Goal: Task Accomplishment & Management: Manage account settings

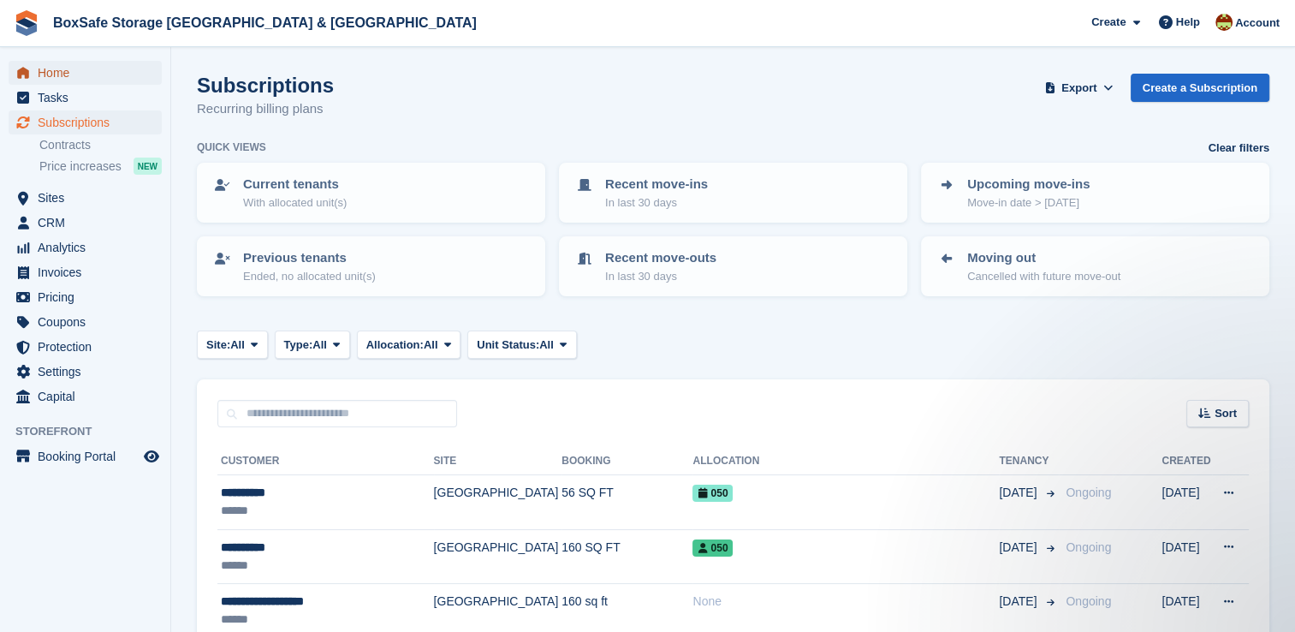
click at [83, 68] on span "Home" at bounding box center [89, 73] width 103 height 24
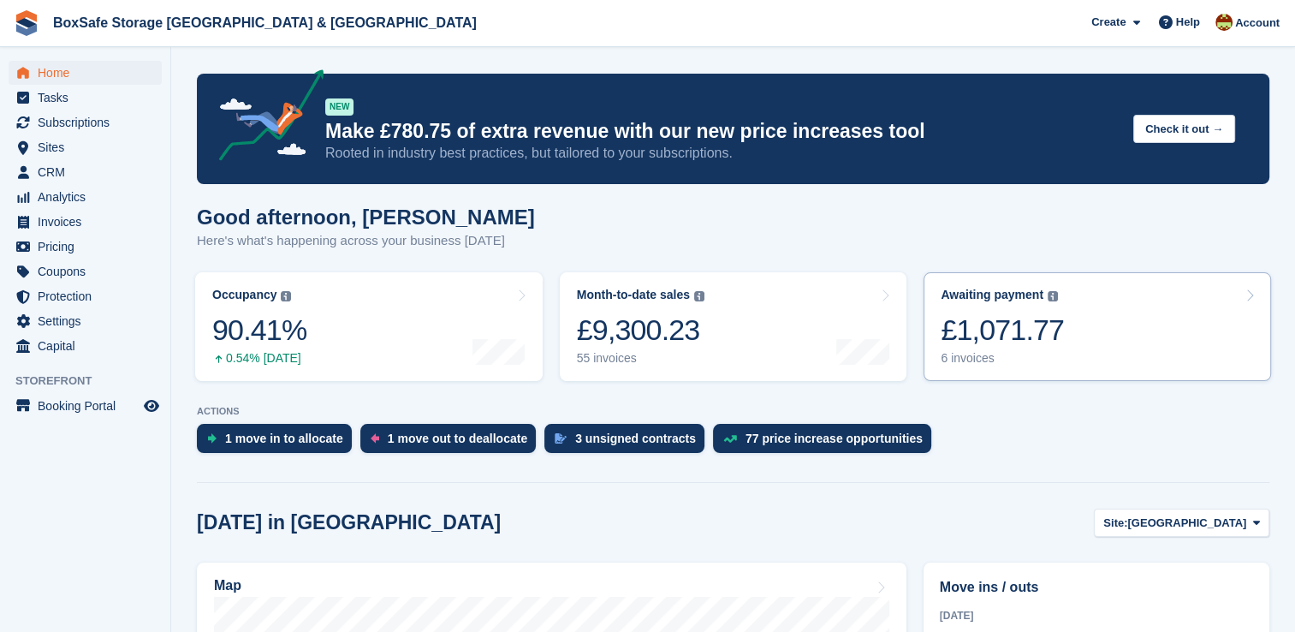
click at [1027, 339] on div "£1,071.77" at bounding box center [1002, 329] width 123 height 35
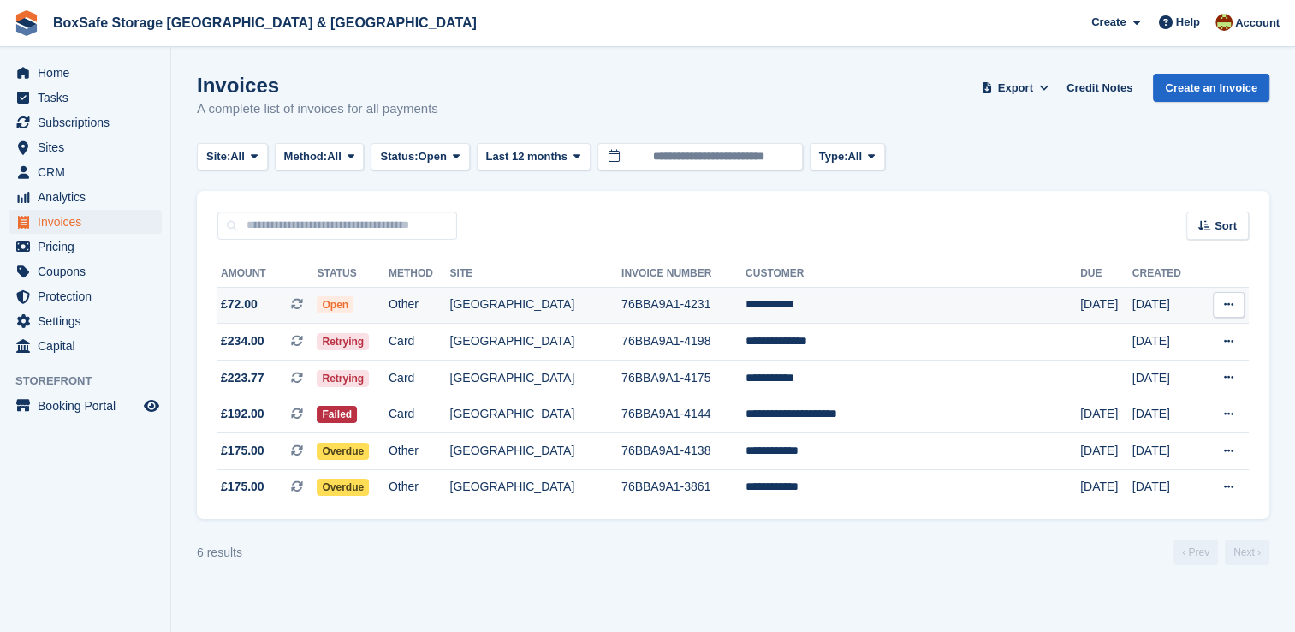
click at [976, 312] on td "**********" at bounding box center [912, 305] width 335 height 37
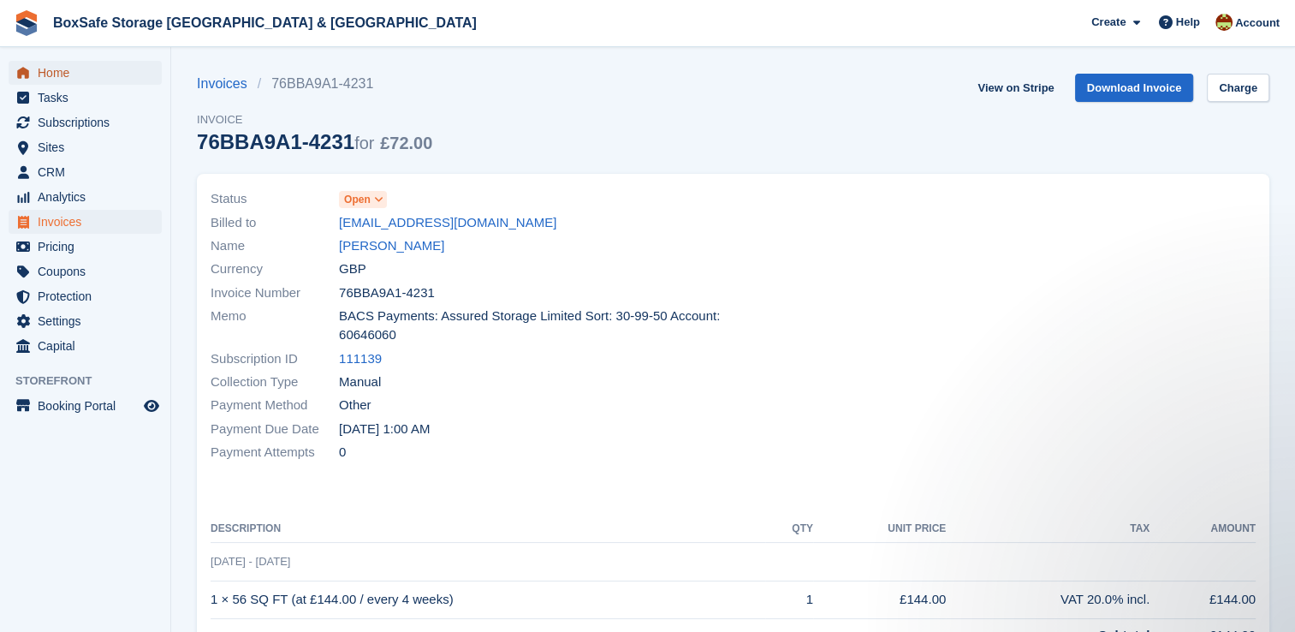
click at [75, 72] on span "Home" at bounding box center [89, 73] width 103 height 24
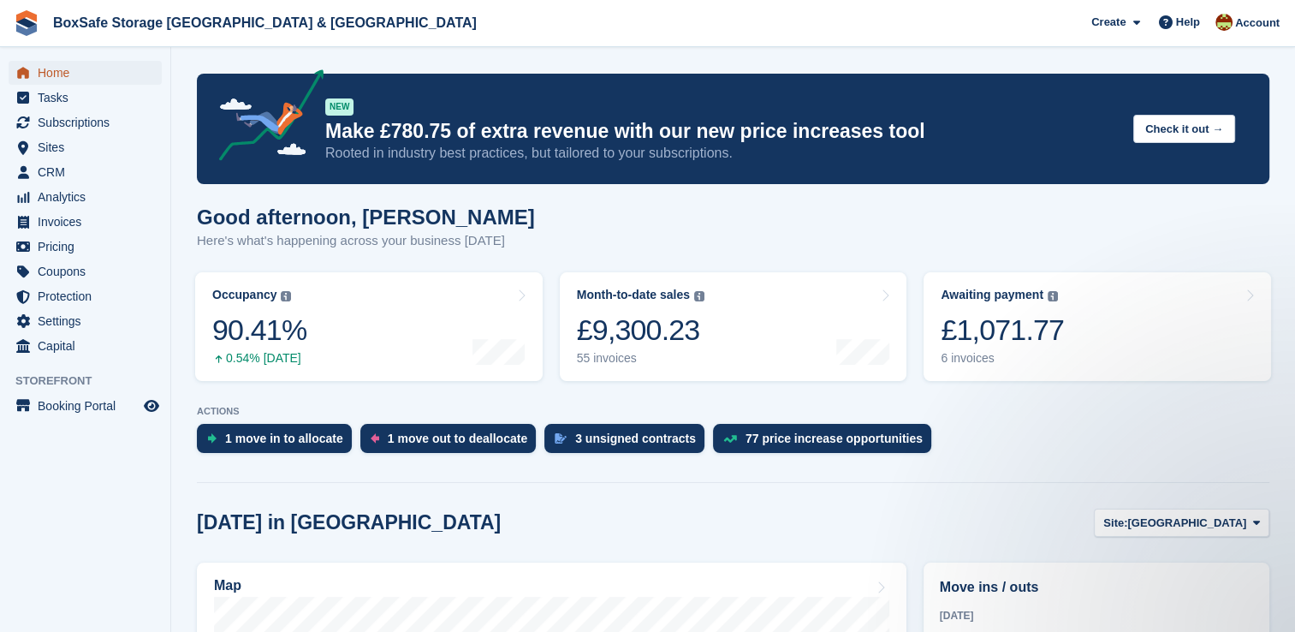
click at [56, 74] on span "Home" at bounding box center [89, 73] width 103 height 24
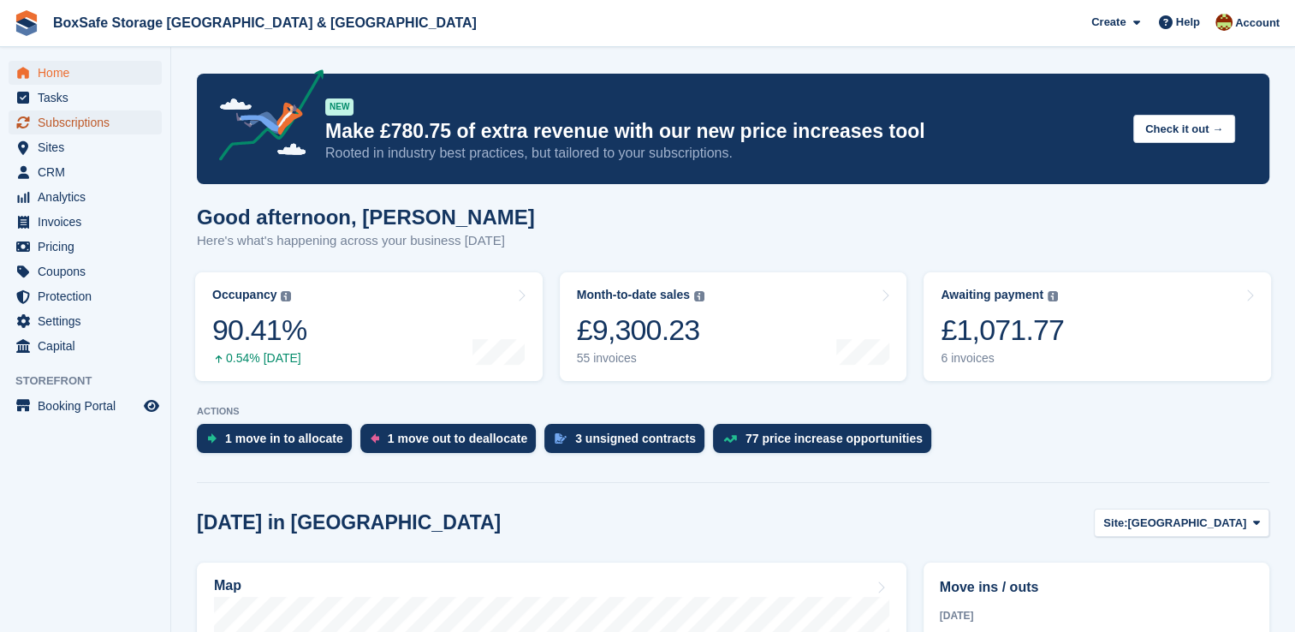
click at [104, 120] on span "Subscriptions" at bounding box center [89, 122] width 103 height 24
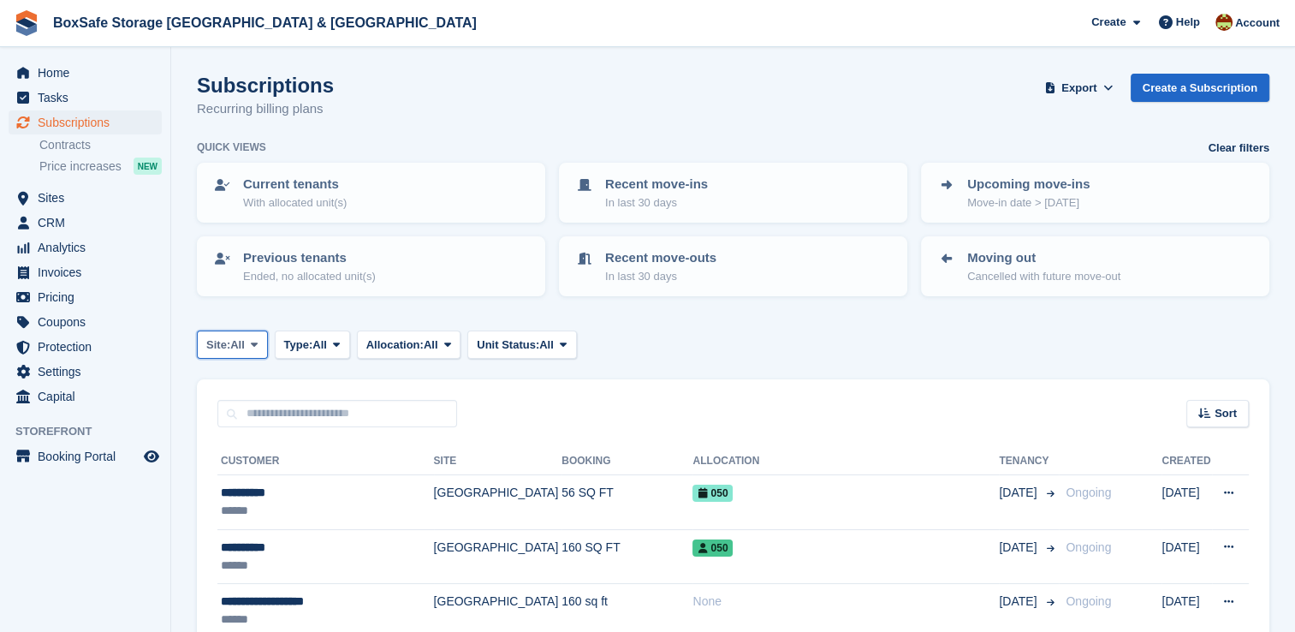
click at [226, 349] on span "Site:" at bounding box center [218, 344] width 24 height 17
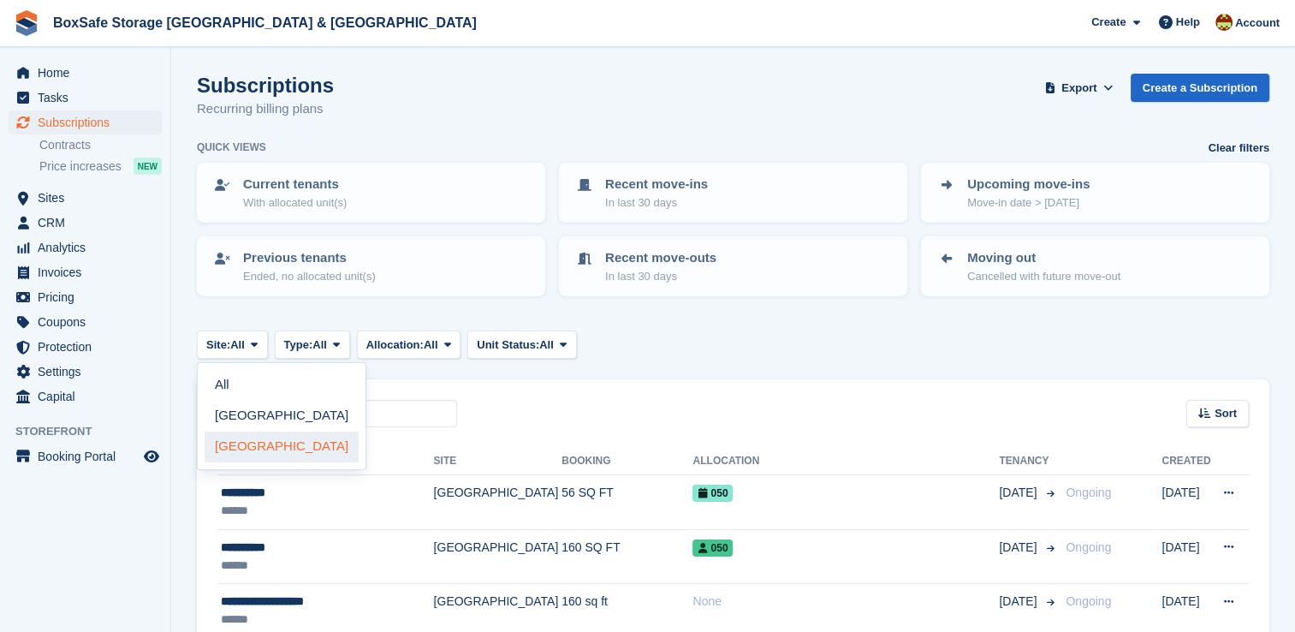
click at [277, 444] on link "[GEOGRAPHIC_DATA]" at bounding box center [282, 446] width 154 height 31
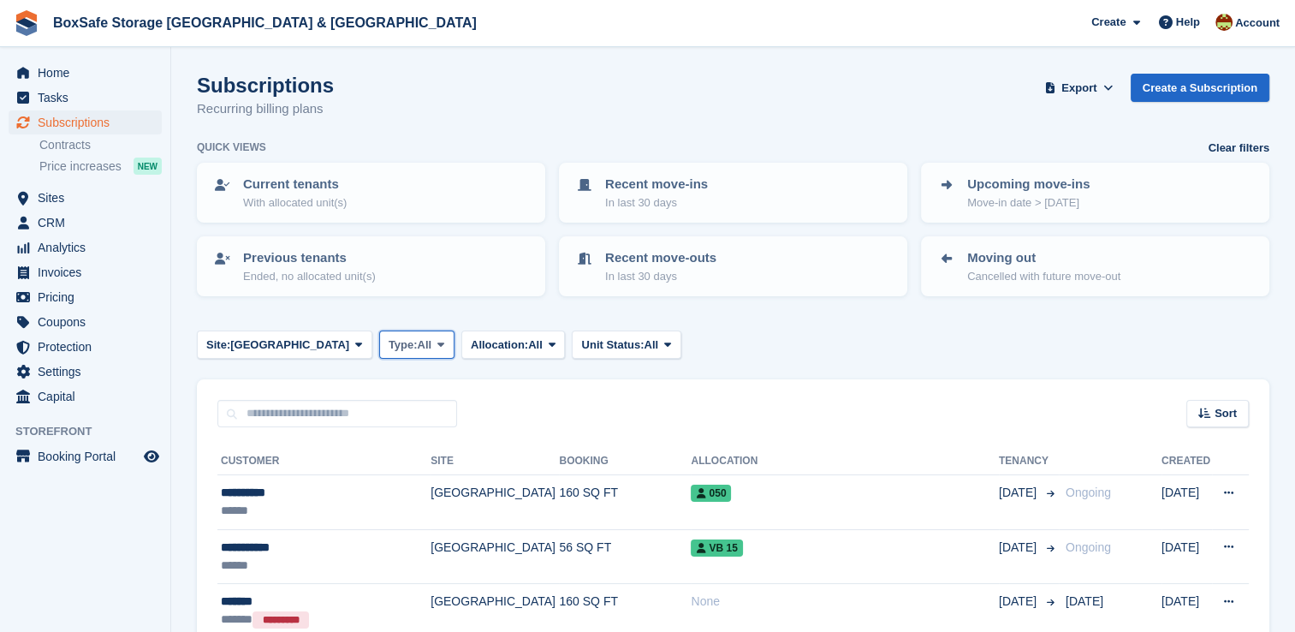
click at [418, 344] on span "All" at bounding box center [425, 344] width 15 height 17
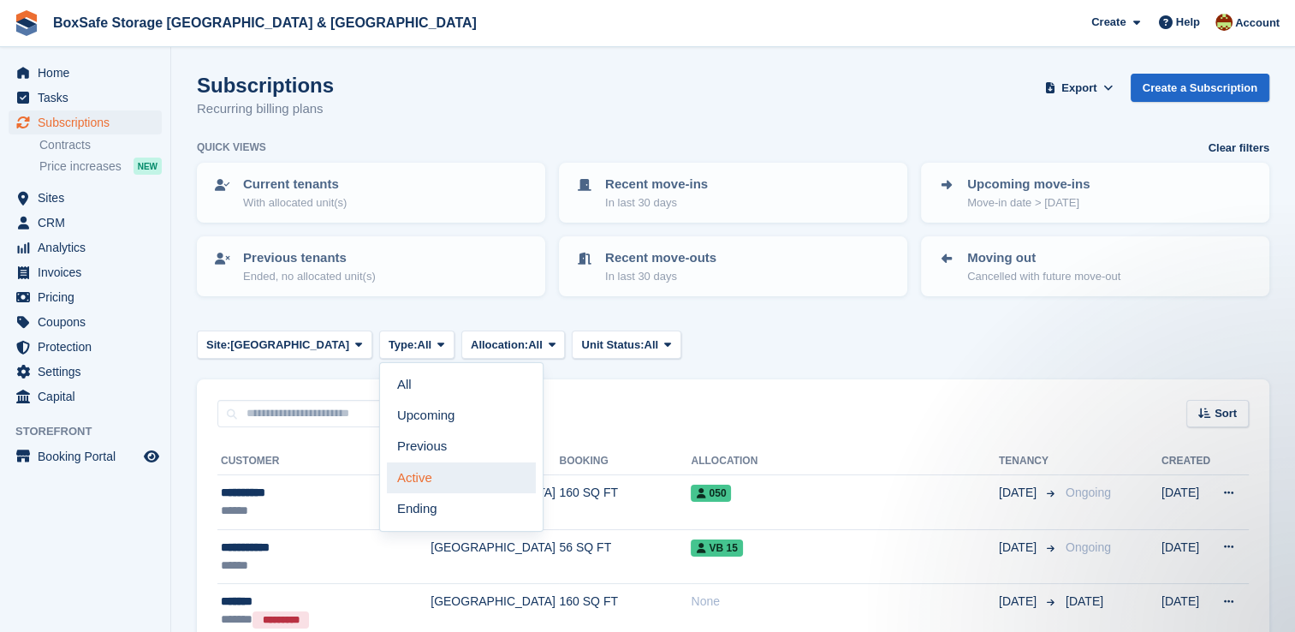
click at [387, 478] on link "Active" at bounding box center [461, 477] width 149 height 31
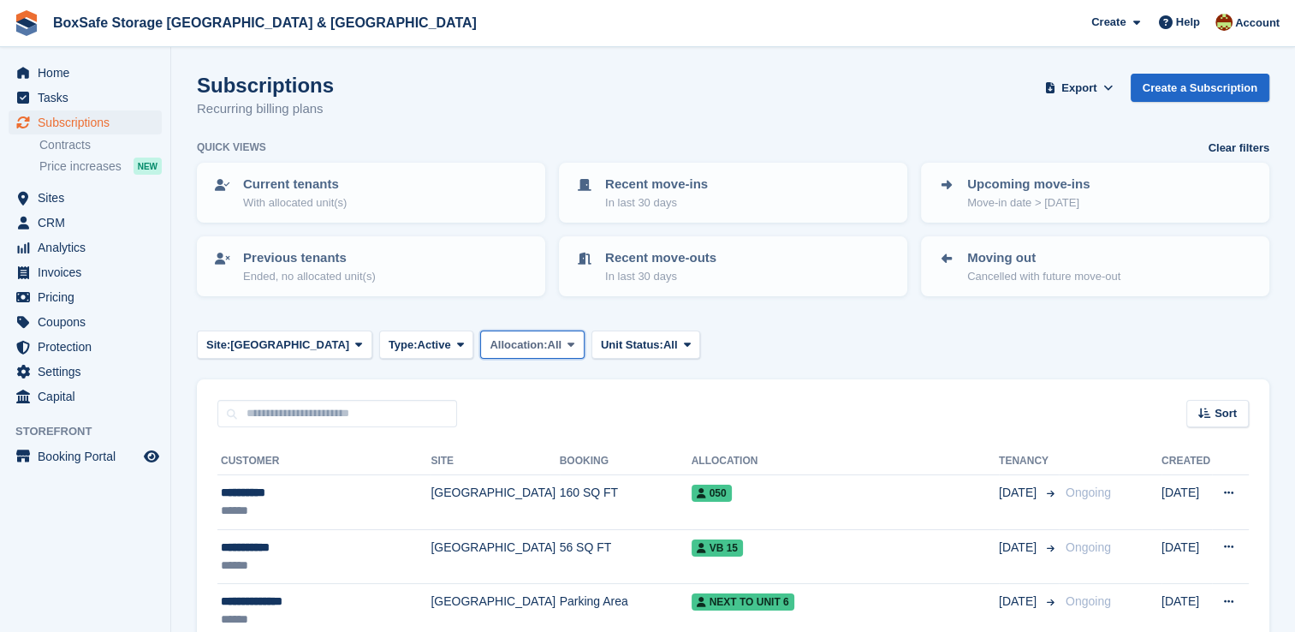
click at [490, 347] on span "Allocation:" at bounding box center [518, 344] width 57 height 17
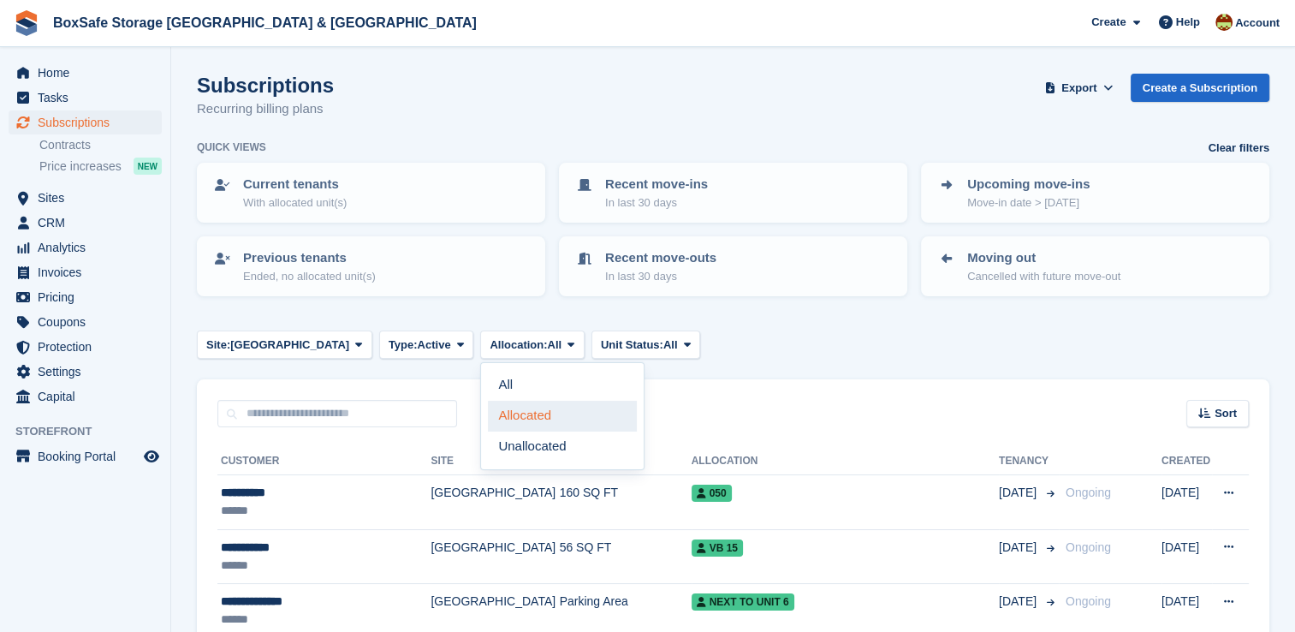
click at [488, 416] on link "Allocated" at bounding box center [562, 416] width 149 height 31
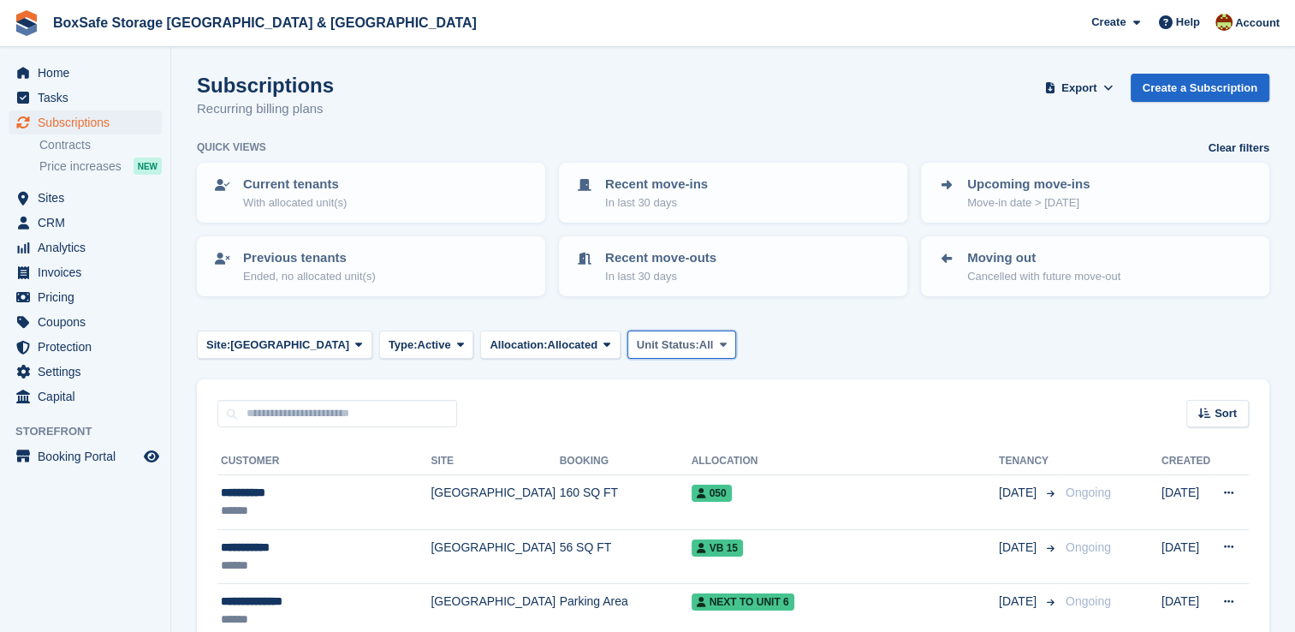
click at [637, 345] on span "Unit Status:" at bounding box center [668, 344] width 62 height 17
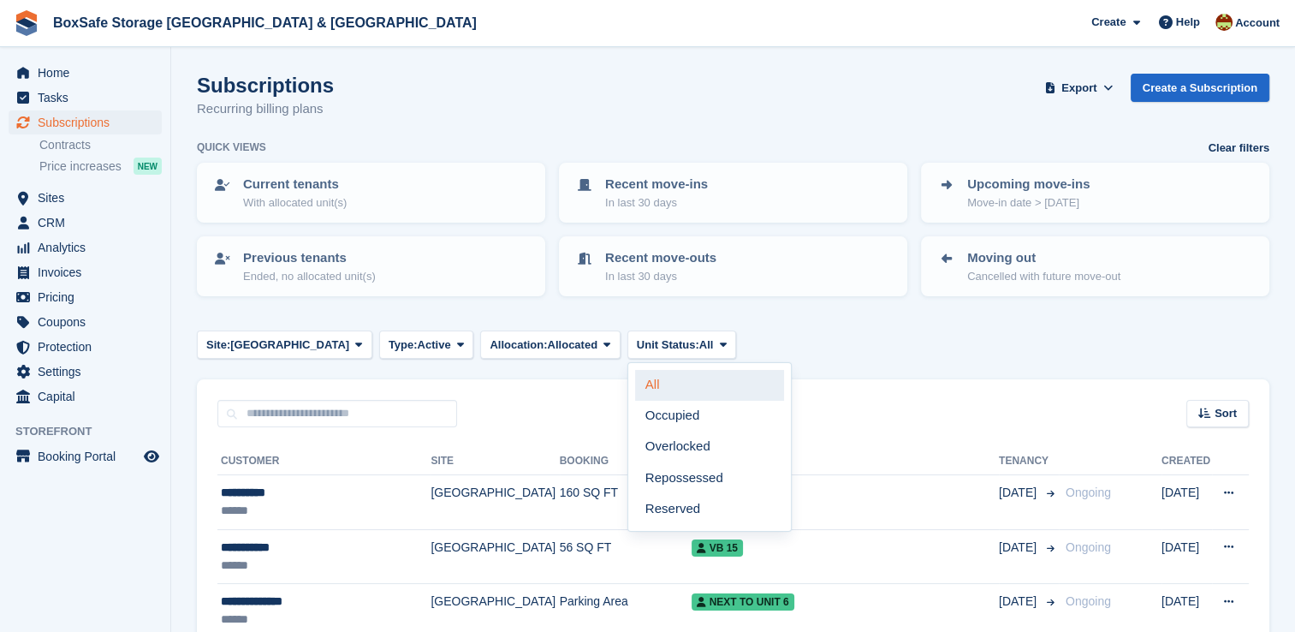
click at [635, 389] on link "All" at bounding box center [709, 385] width 149 height 31
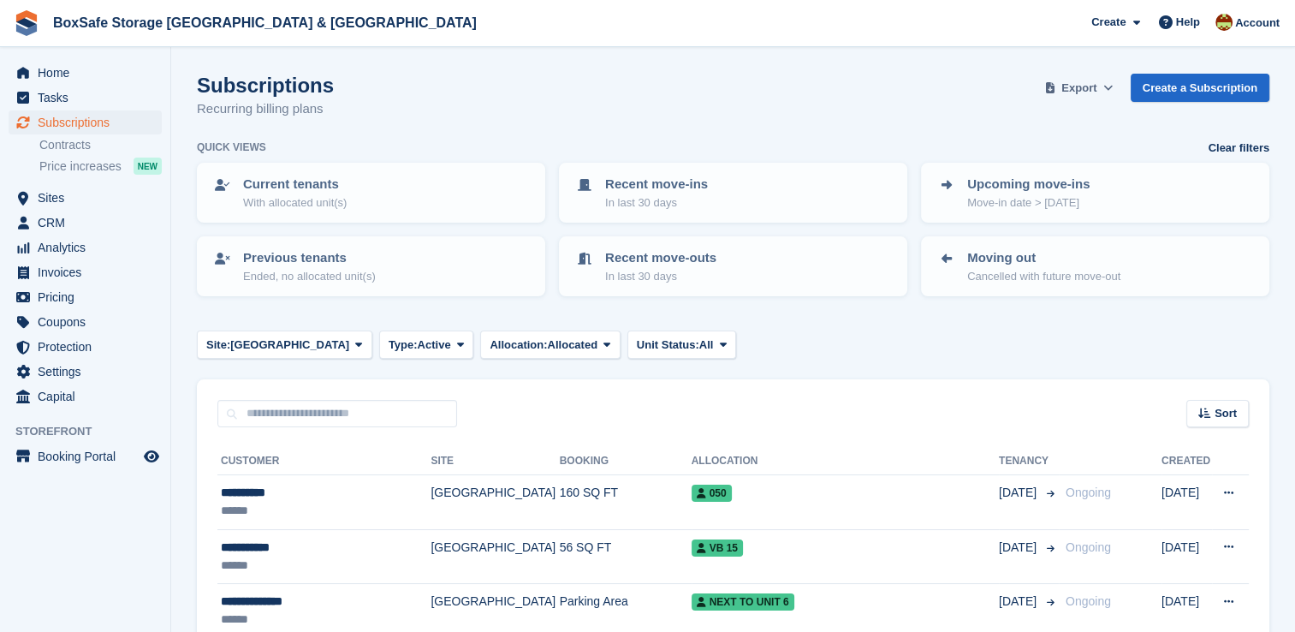
click at [1087, 92] on span "Export" at bounding box center [1078, 88] width 35 height 17
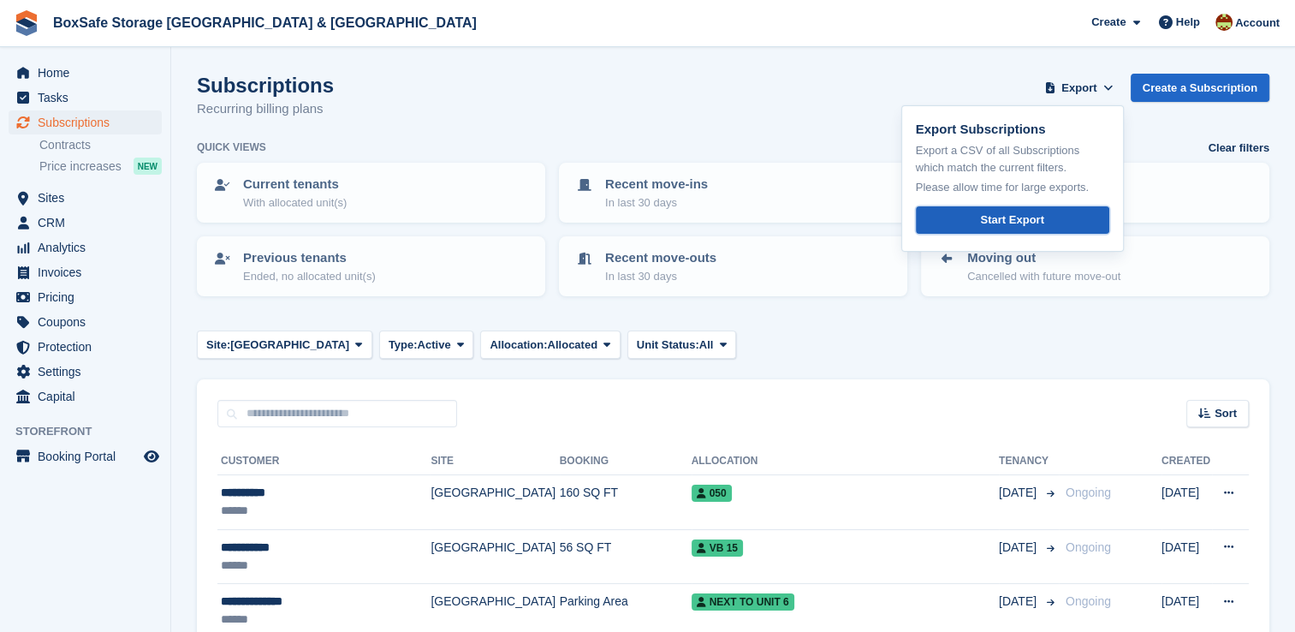
click at [1036, 221] on div "Start Export" at bounding box center [1011, 219] width 63 height 17
click at [81, 220] on span "CRM" at bounding box center [89, 223] width 103 height 24
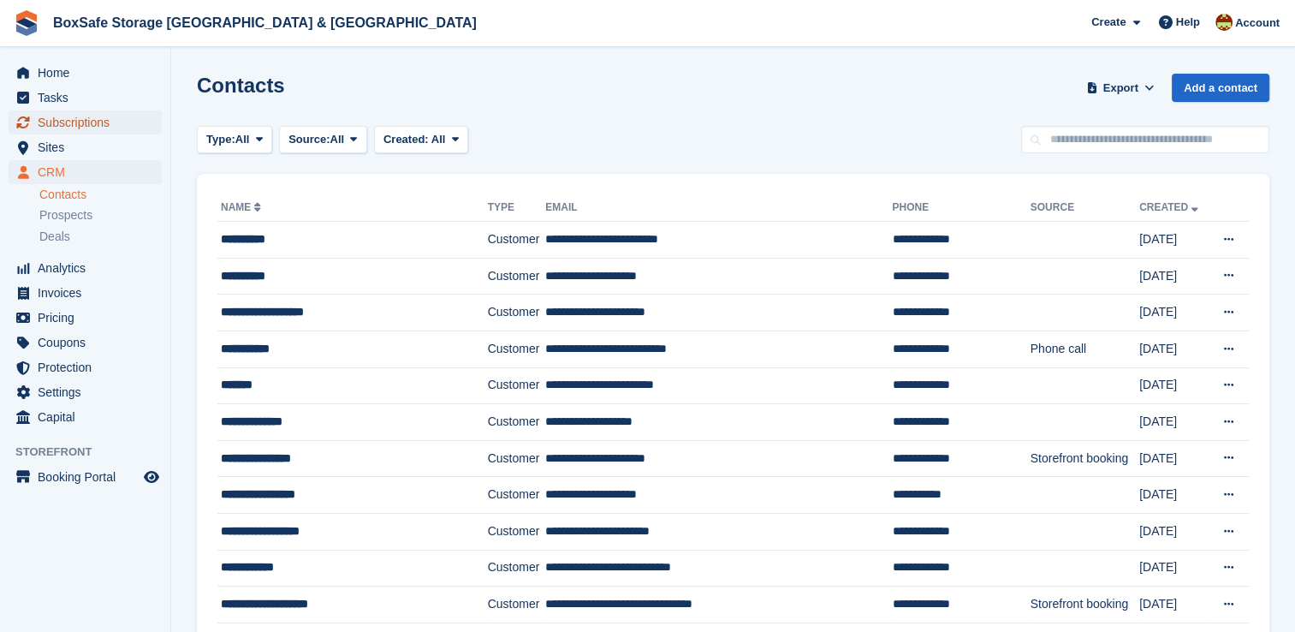
click at [63, 125] on span "Subscriptions" at bounding box center [89, 122] width 103 height 24
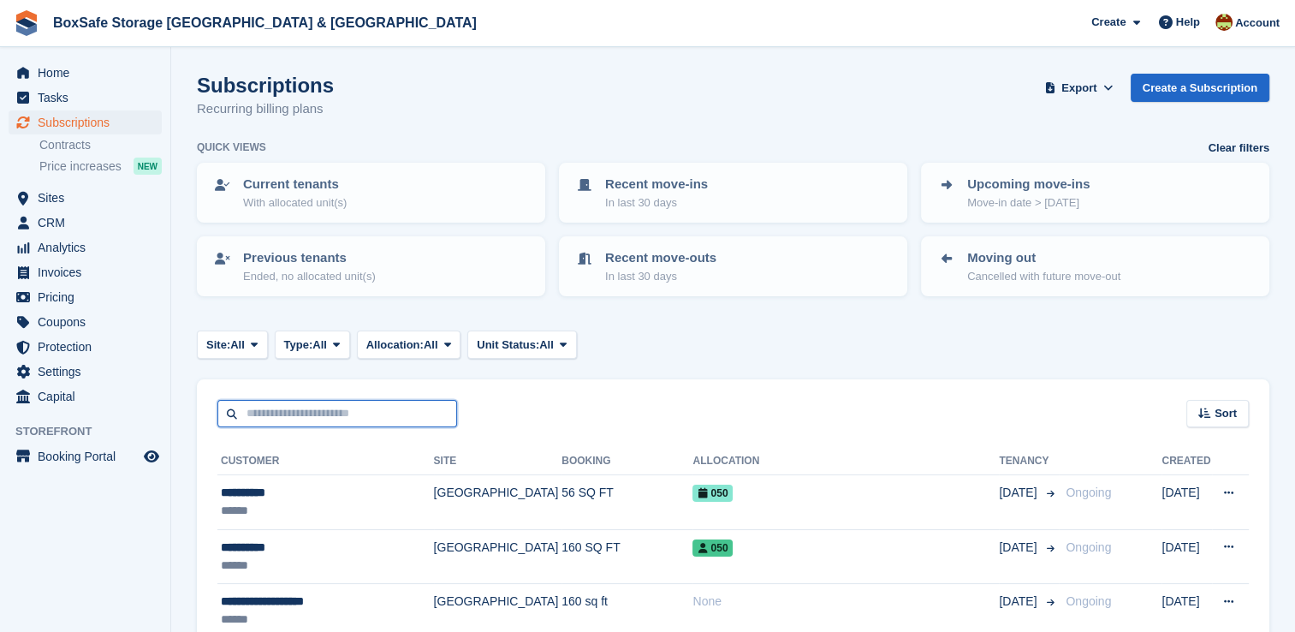
click at [319, 410] on input "text" at bounding box center [337, 414] width 240 height 28
click at [561, 104] on div "Subscriptions Recurring billing plans Export Export Subscriptions Export a CSV …" at bounding box center [733, 107] width 1072 height 66
click at [300, 405] on input "text" at bounding box center [337, 414] width 240 height 28
type input "*******"
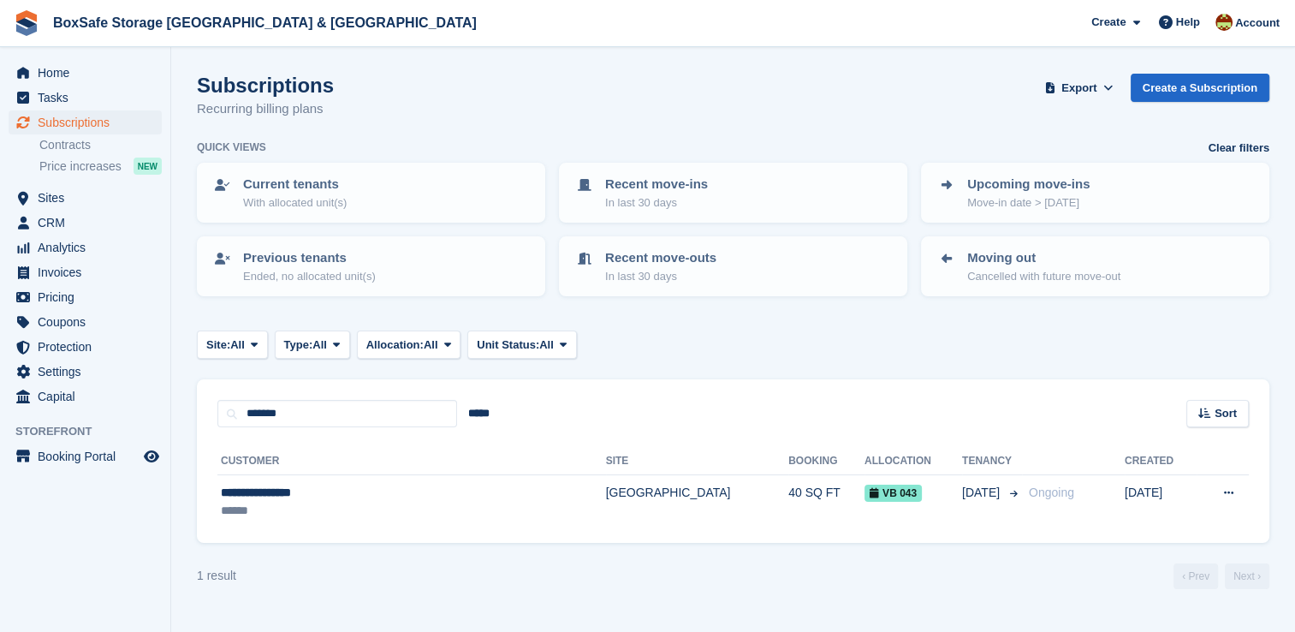
click at [638, 544] on turbo-frame "Subscriptions Recurring billing plans Export Export Subscriptions Export a CSV …" at bounding box center [733, 331] width 1072 height 515
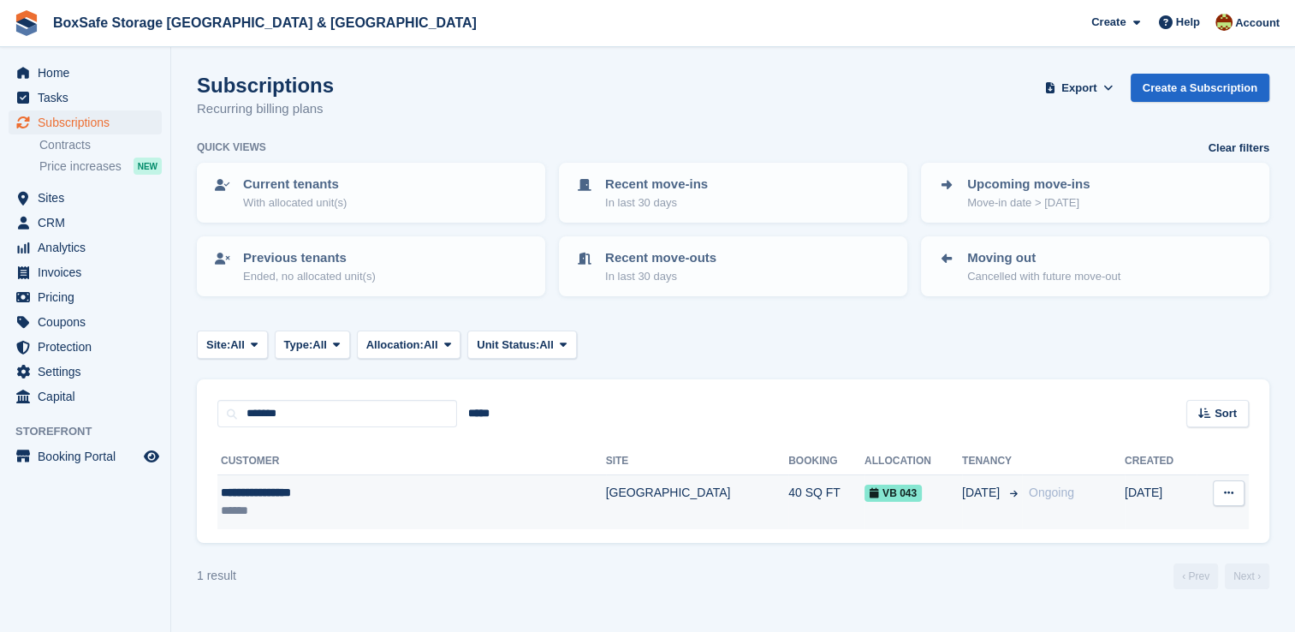
click at [788, 494] on td "40 SQ FT" at bounding box center [826, 502] width 76 height 54
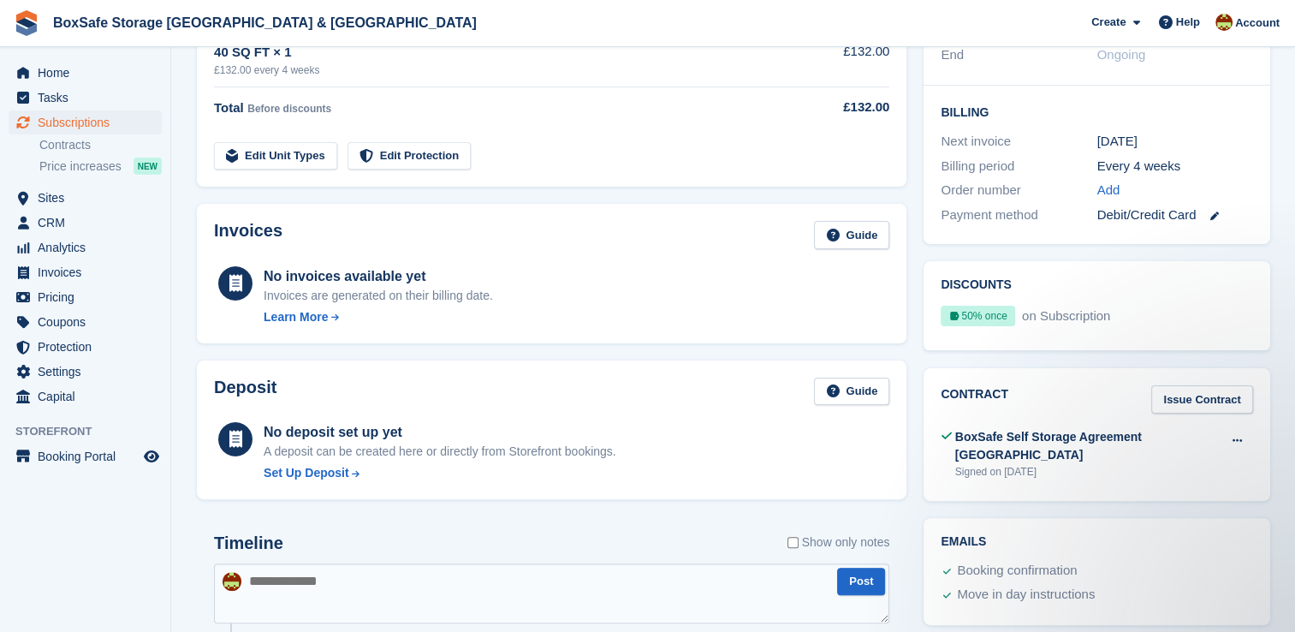
scroll to position [363, 0]
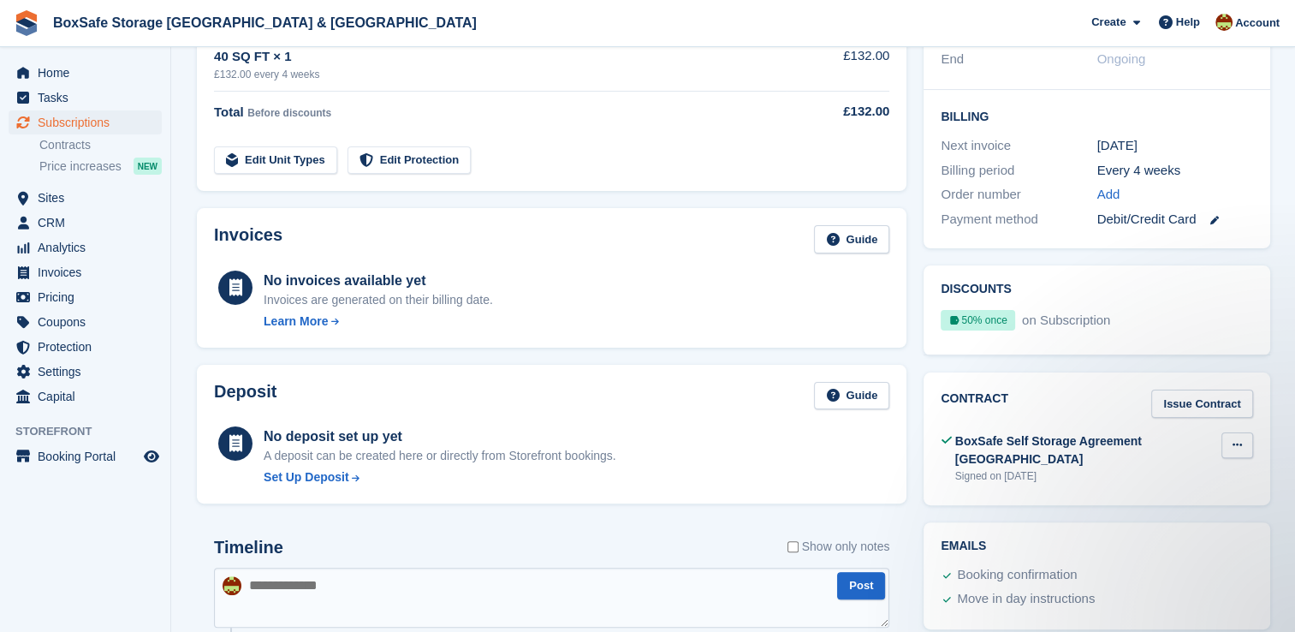
click at [1230, 443] on button at bounding box center [1237, 445] width 32 height 26
click at [1140, 481] on p "View" at bounding box center [1170, 478] width 149 height 22
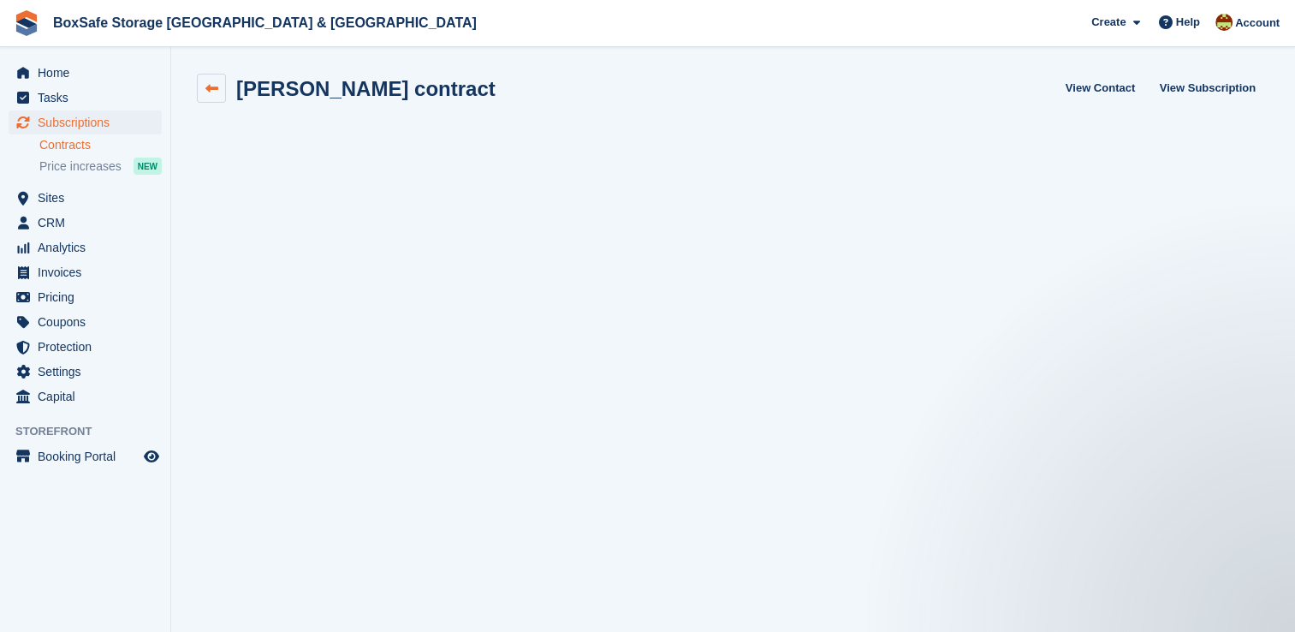
click at [211, 87] on icon at bounding box center [211, 88] width 13 height 13
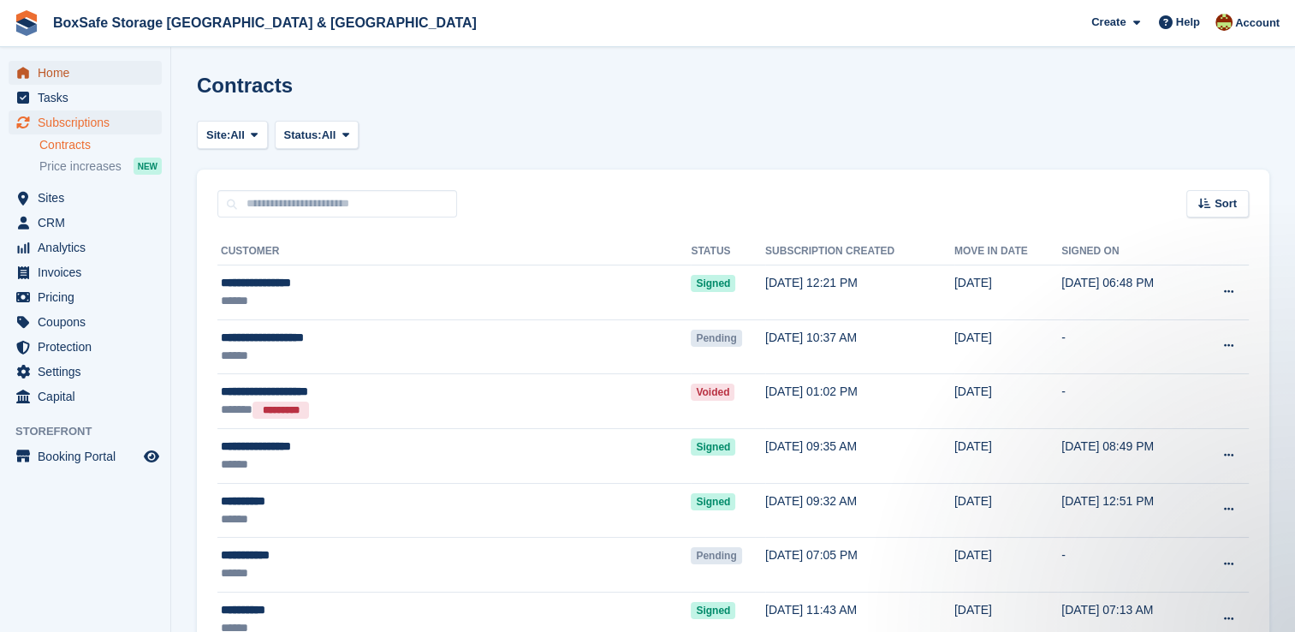
click at [68, 67] on span "Home" at bounding box center [89, 73] width 103 height 24
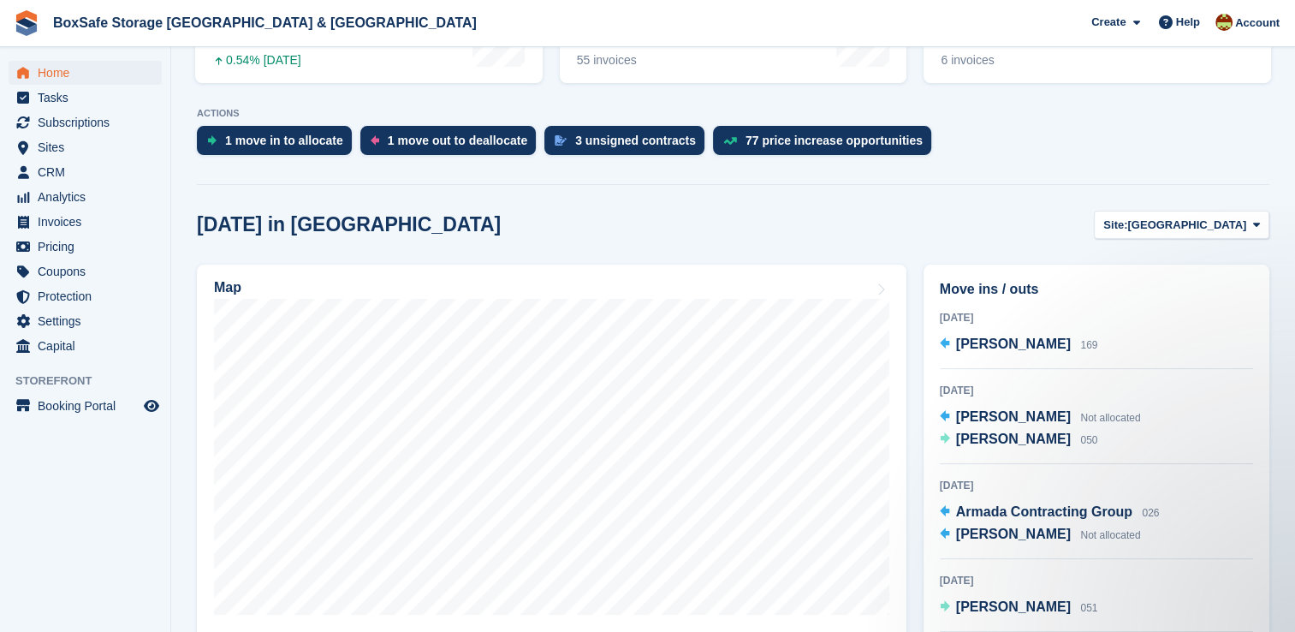
scroll to position [290, 0]
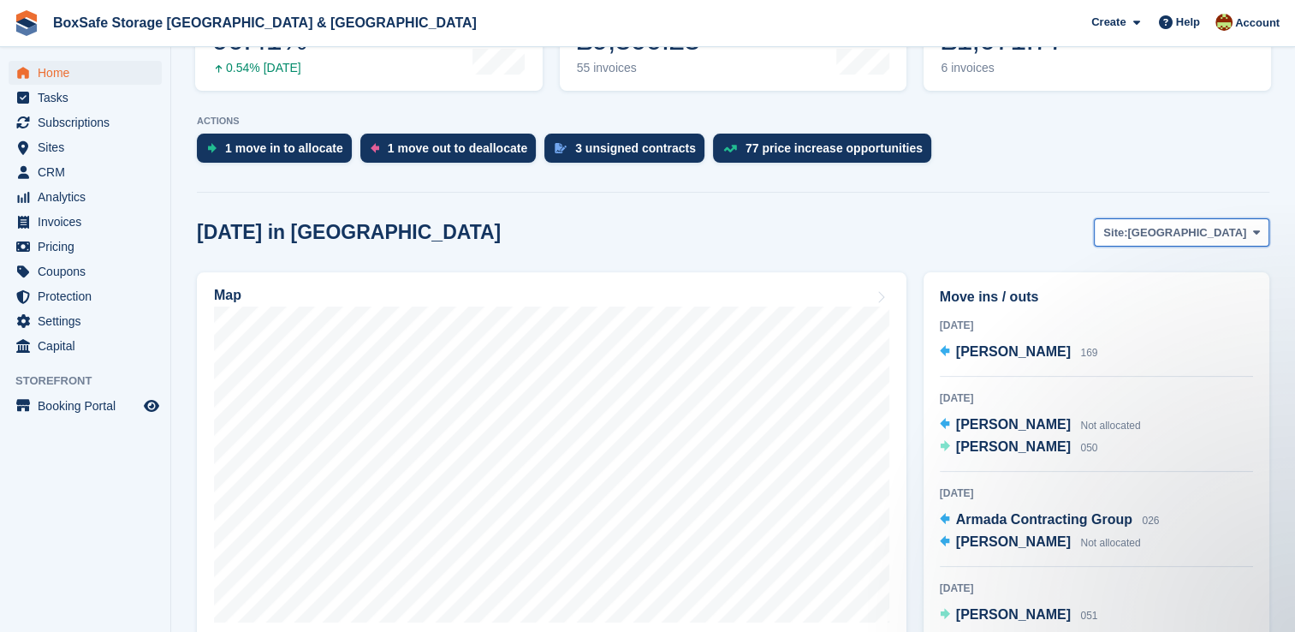
click at [1218, 229] on span "[GEOGRAPHIC_DATA]" at bounding box center [1186, 232] width 119 height 17
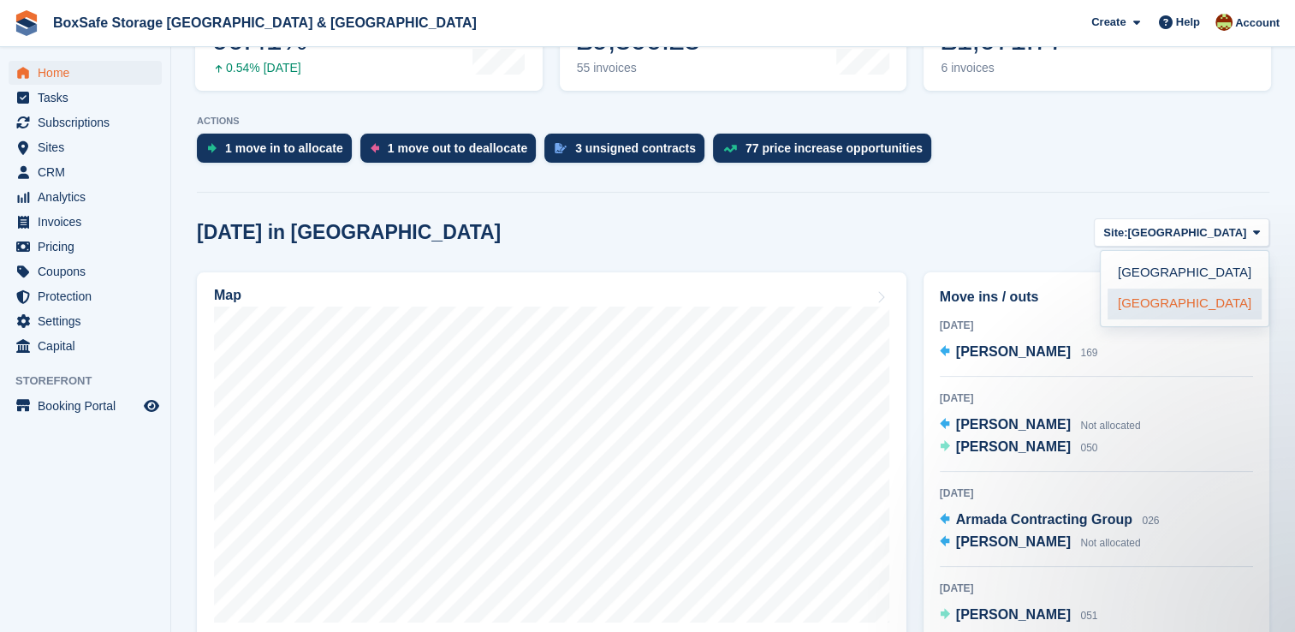
click at [1154, 297] on link "[GEOGRAPHIC_DATA]" at bounding box center [1184, 303] width 154 height 31
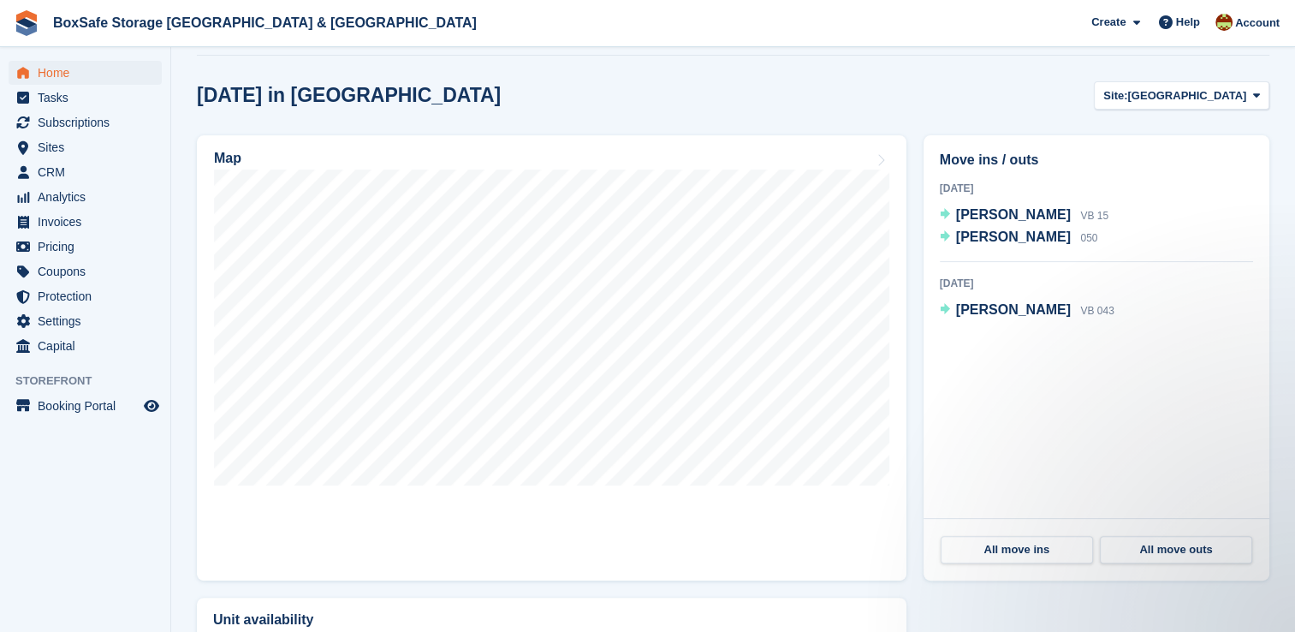
scroll to position [430, 0]
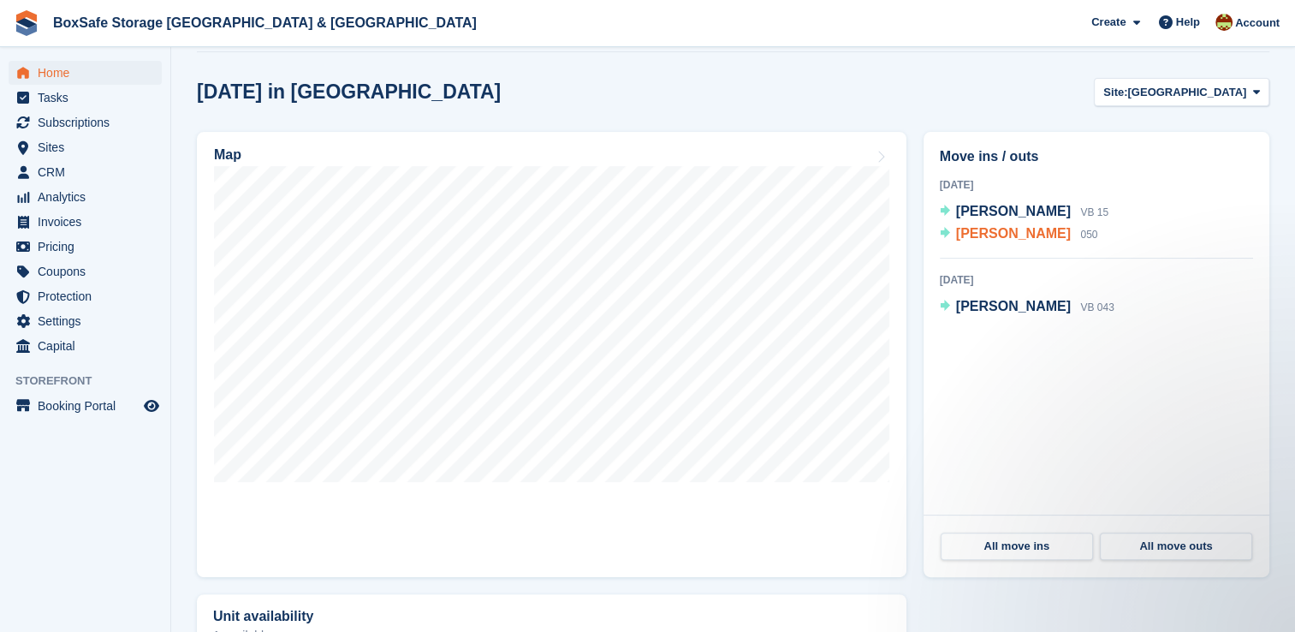
click at [983, 240] on span "[PERSON_NAME]" at bounding box center [1013, 233] width 115 height 15
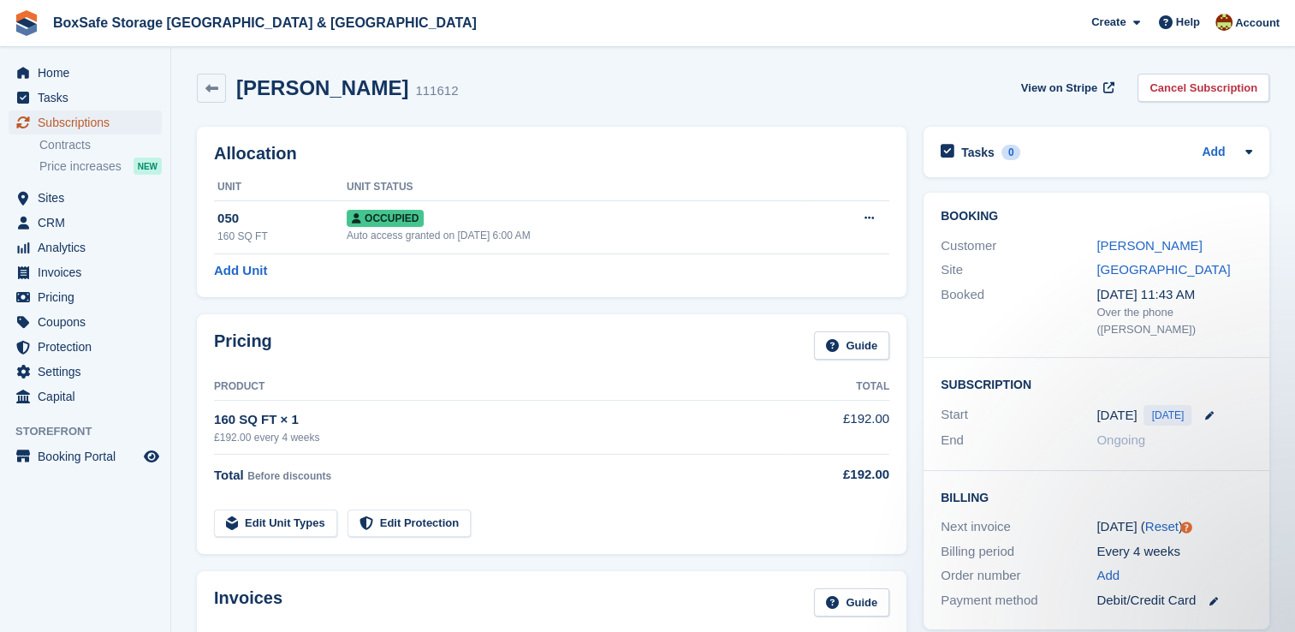
click at [110, 132] on span "Subscriptions" at bounding box center [89, 122] width 103 height 24
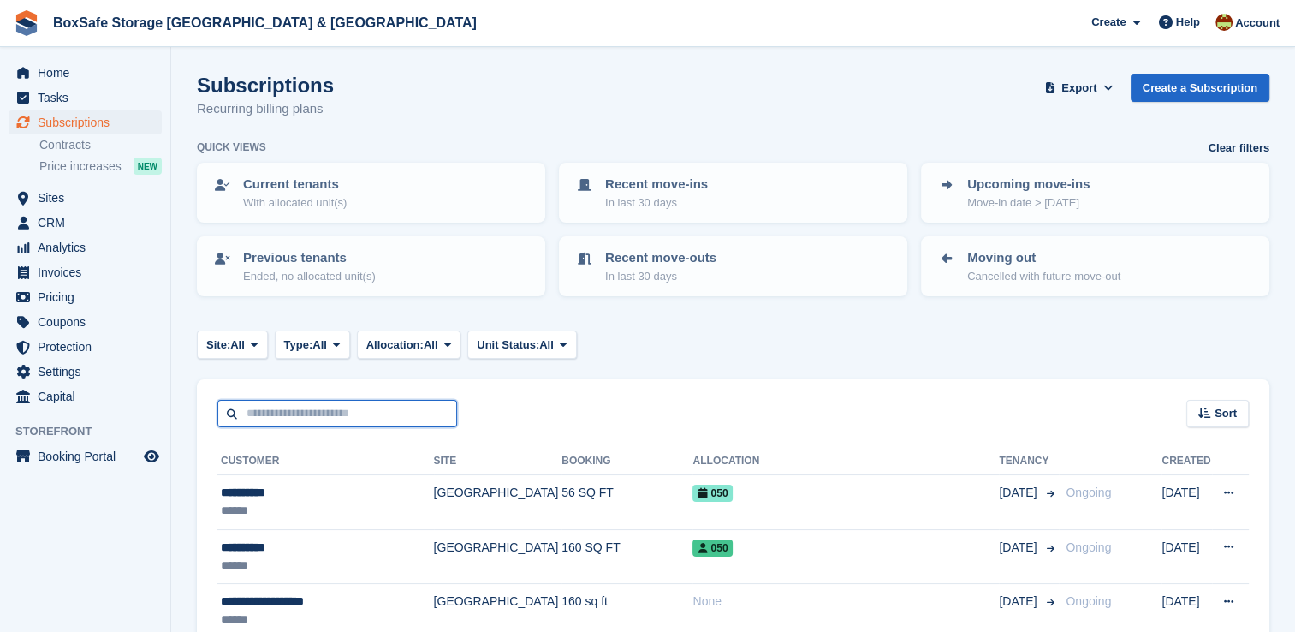
click at [335, 421] on input "text" at bounding box center [337, 414] width 240 height 28
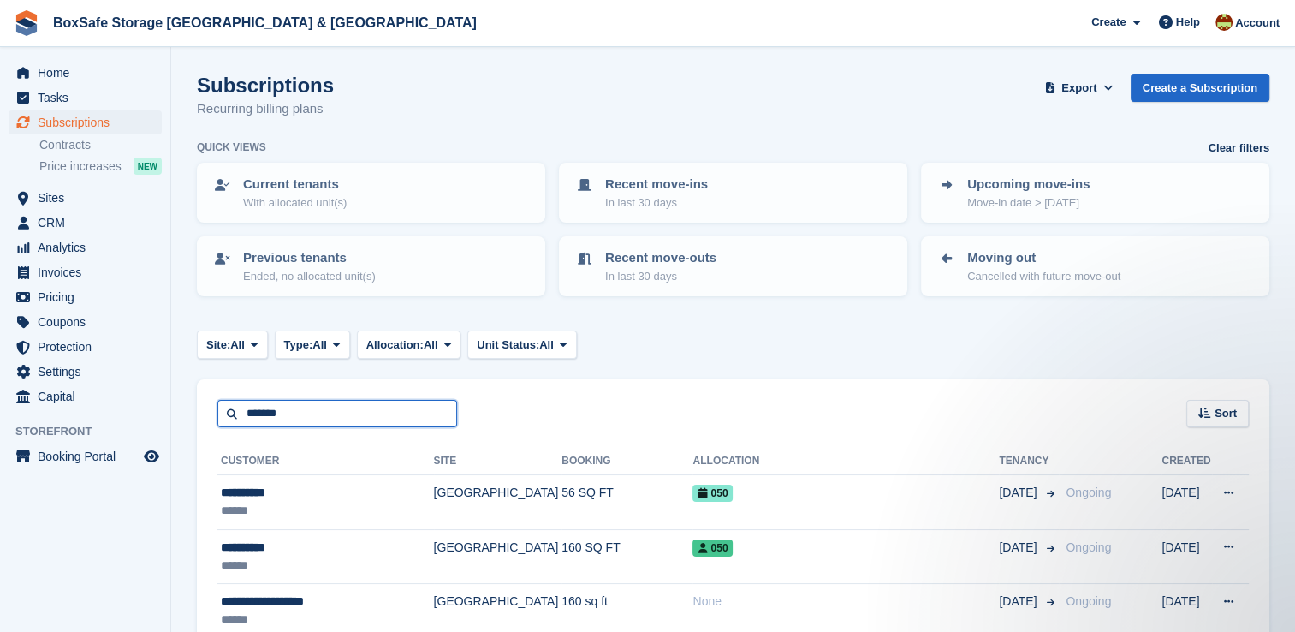
type input "*******"
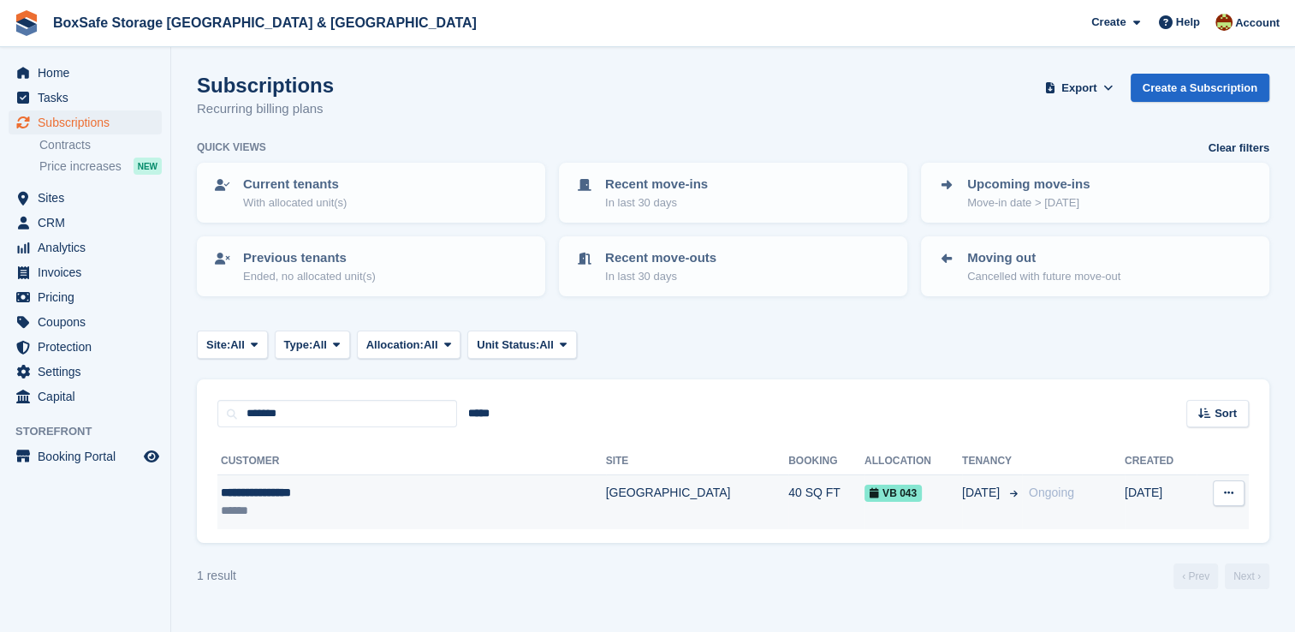
click at [606, 493] on td "[GEOGRAPHIC_DATA]" at bounding box center [697, 502] width 183 height 54
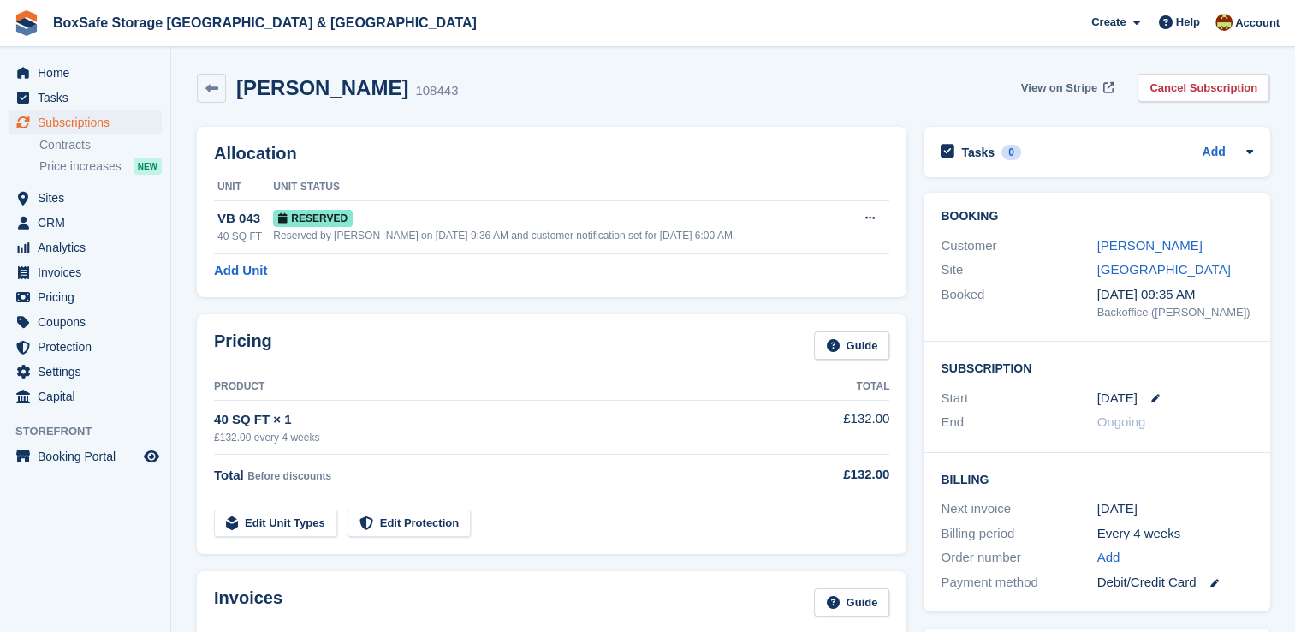
click at [1061, 87] on span "View on Stripe" at bounding box center [1059, 88] width 76 height 17
